Goal: Task Accomplishment & Management: Use online tool/utility

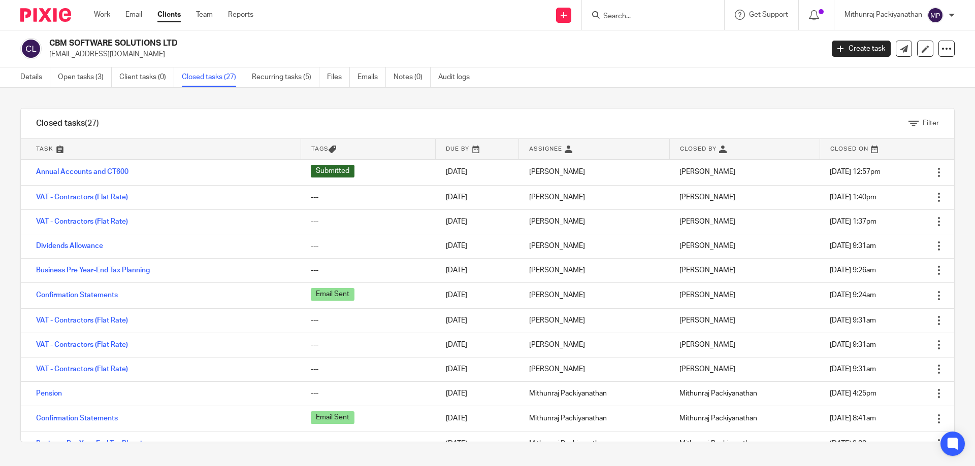
click at [622, 13] on input "Search" at bounding box center [647, 16] width 91 height 9
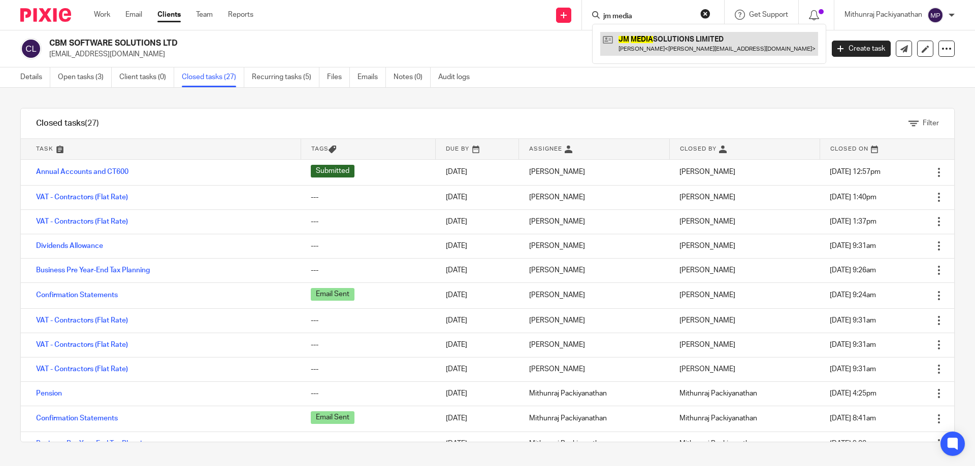
type input "jm media"
click at [634, 40] on link at bounding box center [709, 43] width 218 height 23
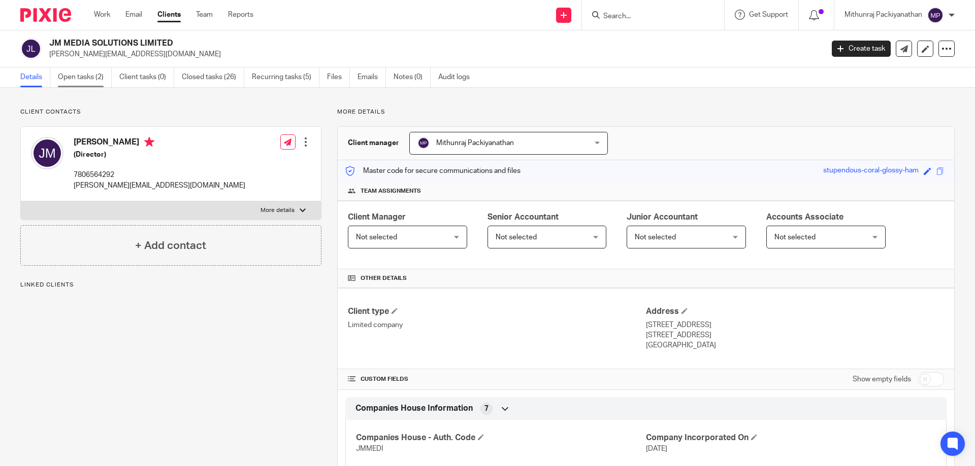
click at [102, 77] on link "Open tasks (2)" at bounding box center [85, 78] width 54 height 20
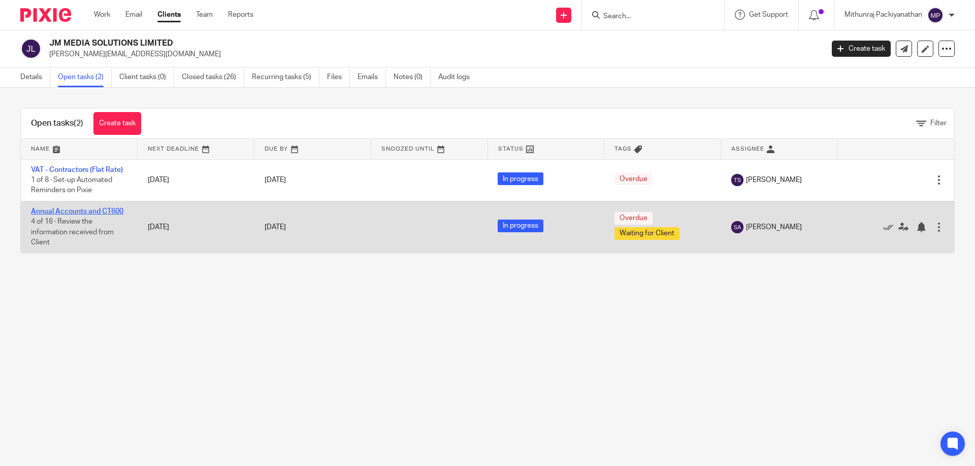
click at [110, 210] on link "Annual Accounts and CT600" at bounding box center [77, 211] width 92 height 7
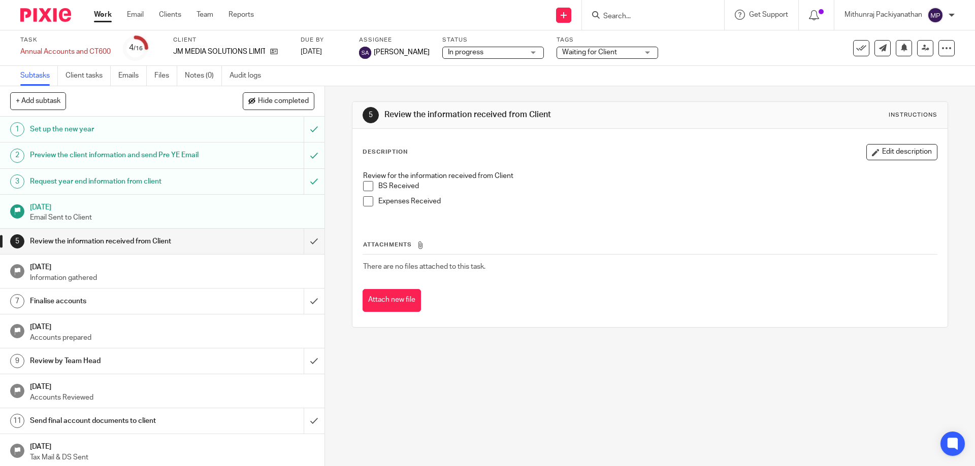
click at [617, 48] on span "Waiting for Client" at bounding box center [600, 52] width 76 height 11
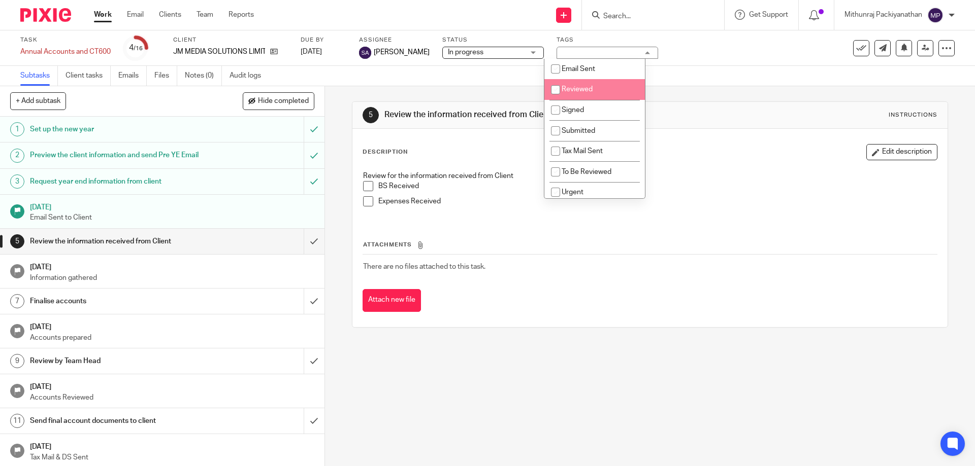
click at [605, 92] on li "Reviewed" at bounding box center [594, 89] width 100 height 21
checkbox input "true"
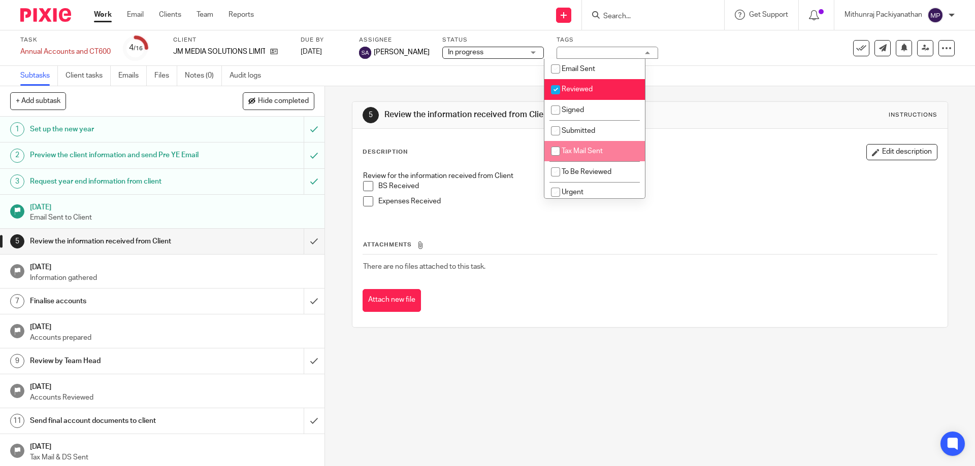
scroll to position [66, 0]
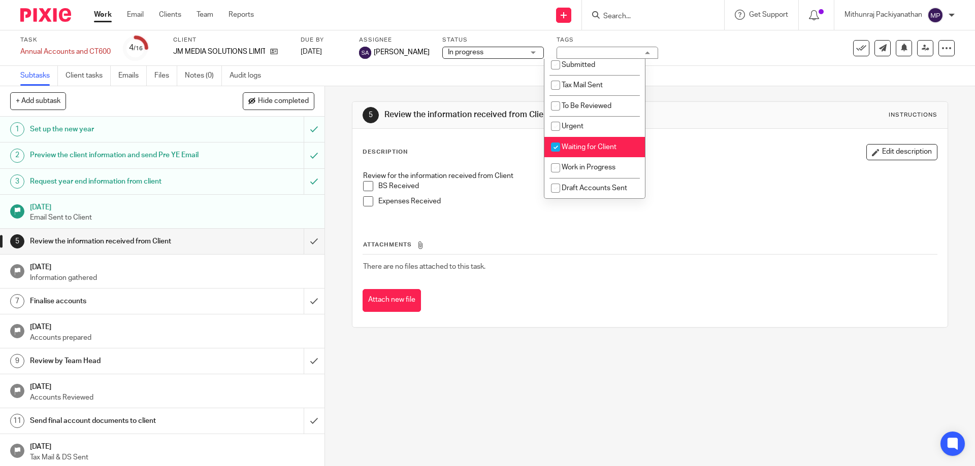
click at [593, 145] on span "Waiting for Client" at bounding box center [588, 147] width 55 height 7
checkbox input "false"
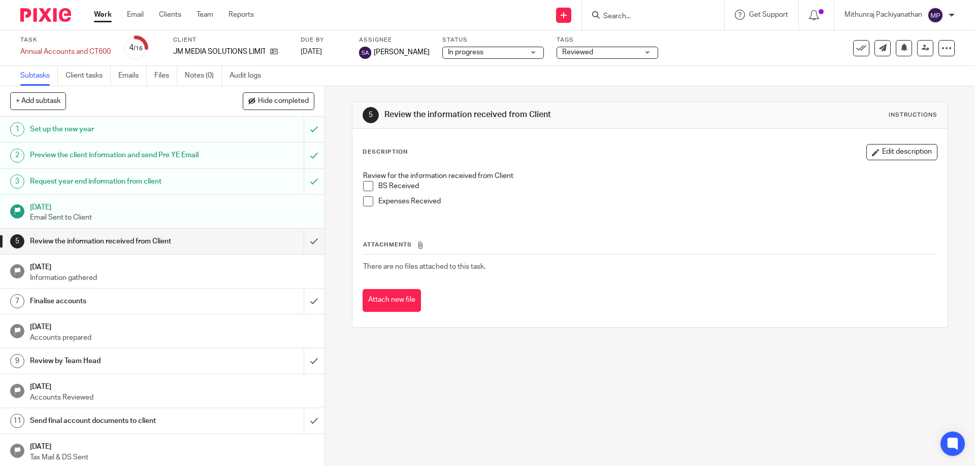
click at [427, 91] on div "5 Review the information received from Client Instructions Description Edit des…" at bounding box center [649, 214] width 595 height 257
click at [301, 254] on input "submit" at bounding box center [162, 241] width 324 height 25
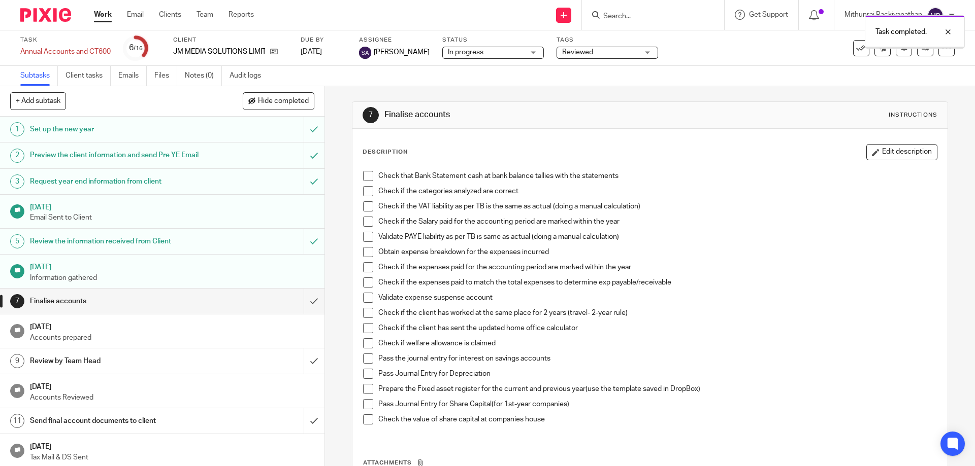
scroll to position [124, 0]
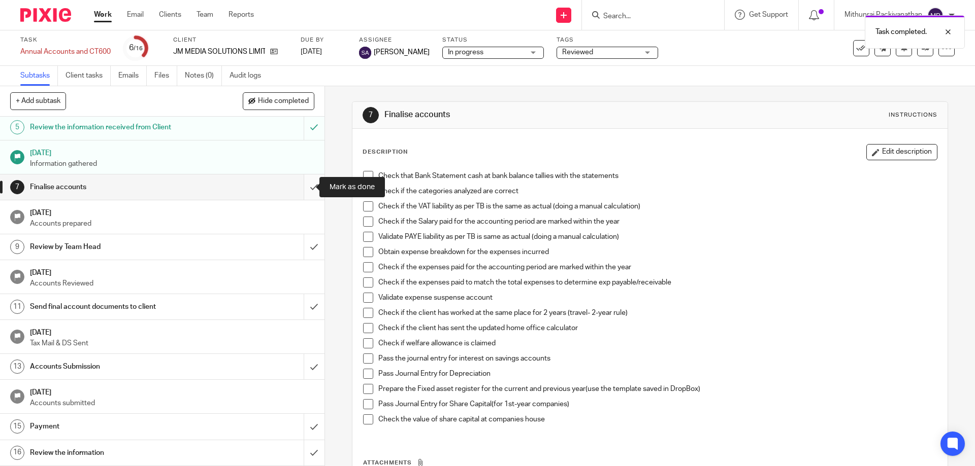
click at [303, 191] on input "submit" at bounding box center [162, 187] width 324 height 25
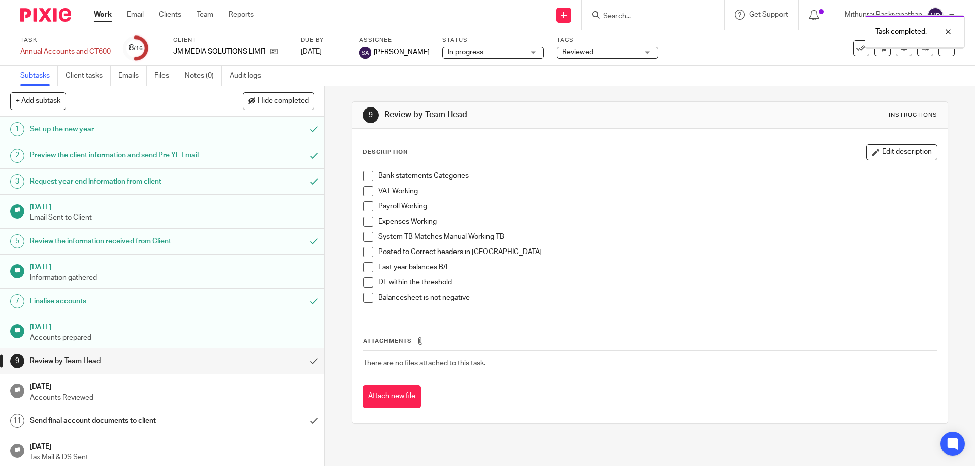
scroll to position [124, 0]
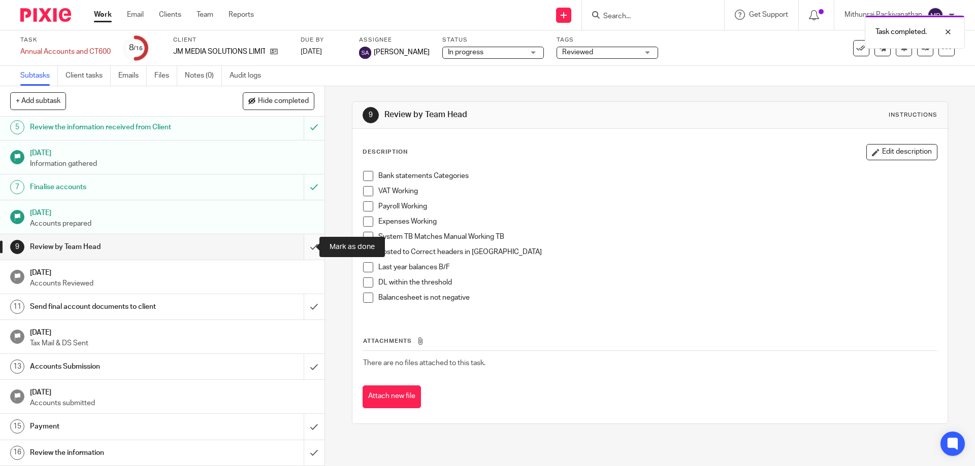
click at [301, 246] on input "submit" at bounding box center [162, 246] width 324 height 25
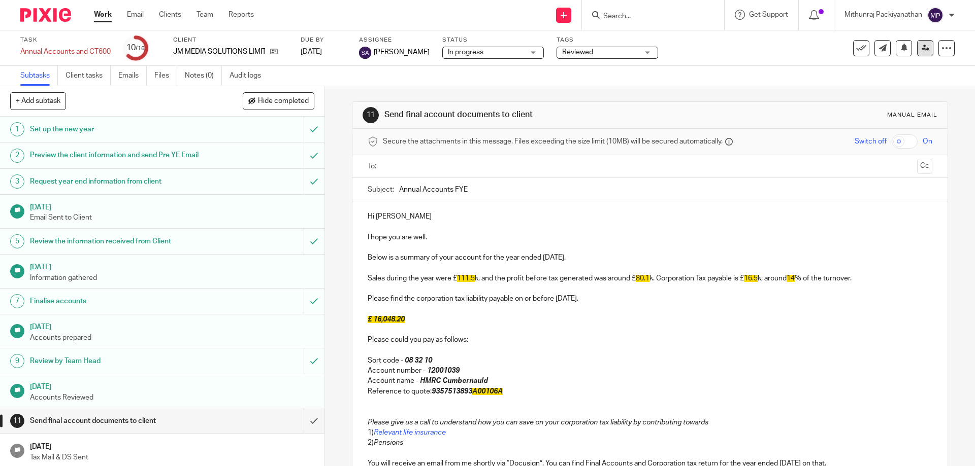
click at [921, 51] on icon at bounding box center [925, 48] width 8 height 8
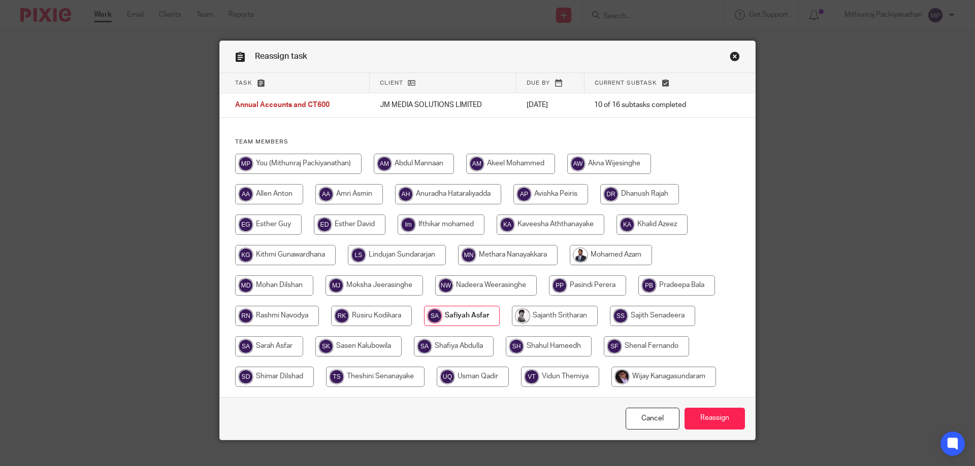
scroll to position [15, 0]
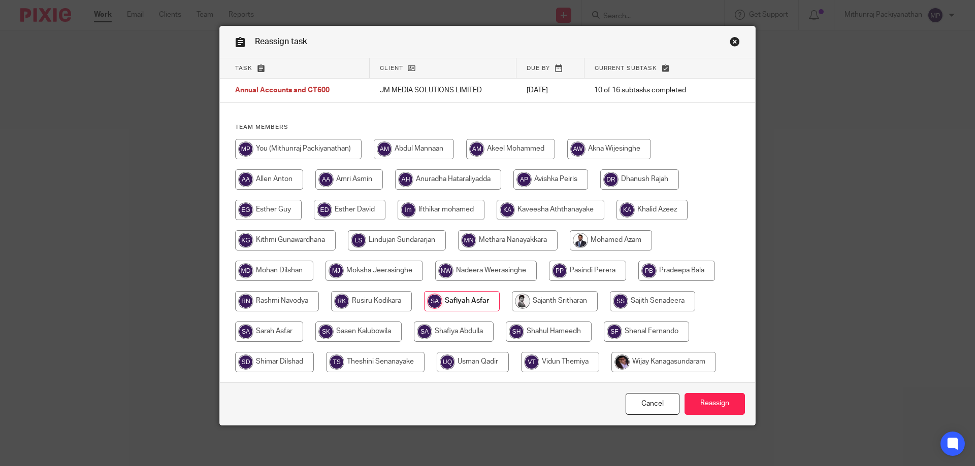
click at [468, 303] on input "radio" at bounding box center [462, 301] width 76 height 20
click at [693, 406] on input "Reassign" at bounding box center [714, 404] width 60 height 22
